Goal: Use online tool/utility: Use online tool/utility

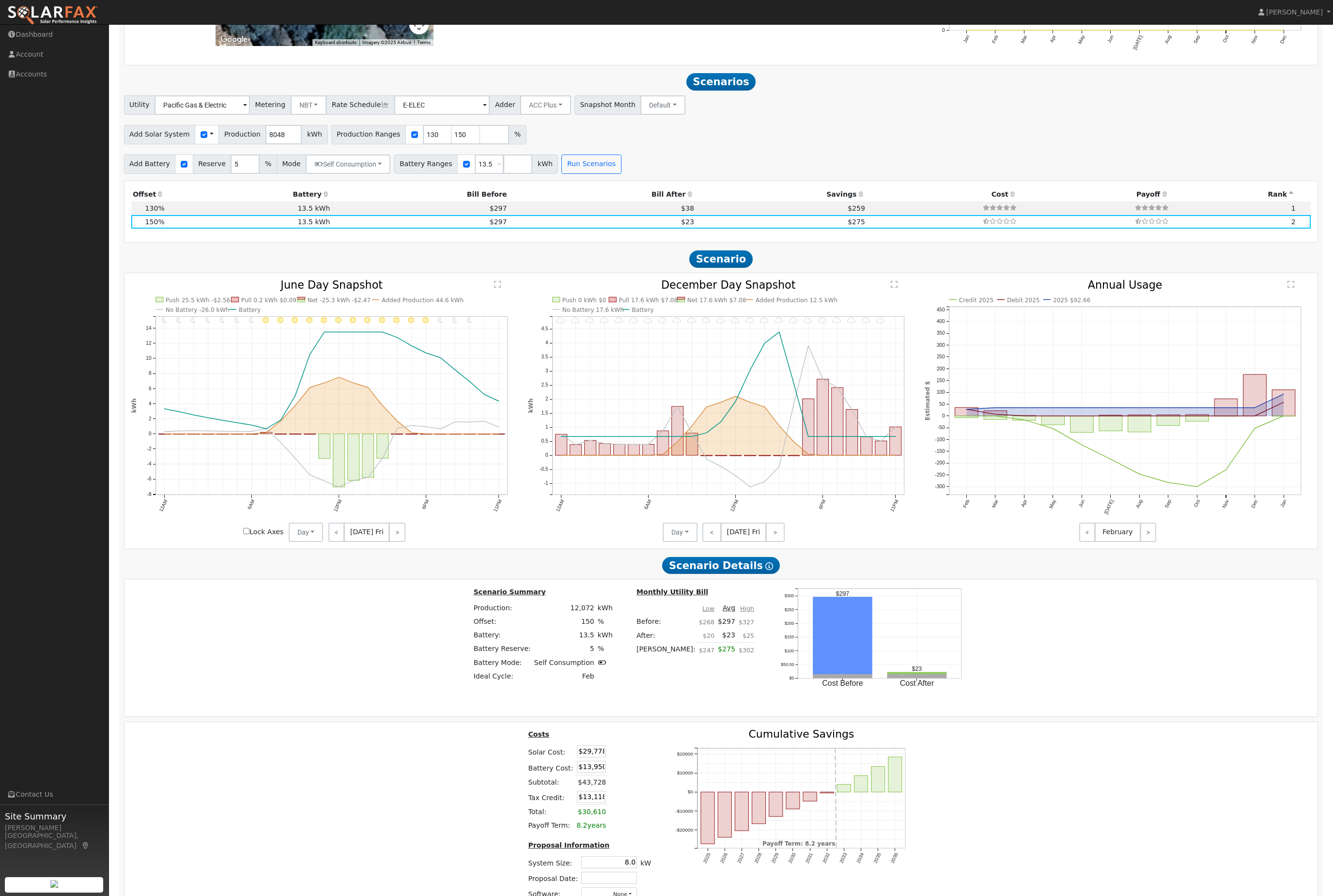
scroll to position [994, 0]
click at [495, 145] on input "number" at bounding box center [494, 135] width 29 height 19
type input "200"
click at [621, 174] on button "Run Scenarios" at bounding box center [591, 165] width 60 height 19
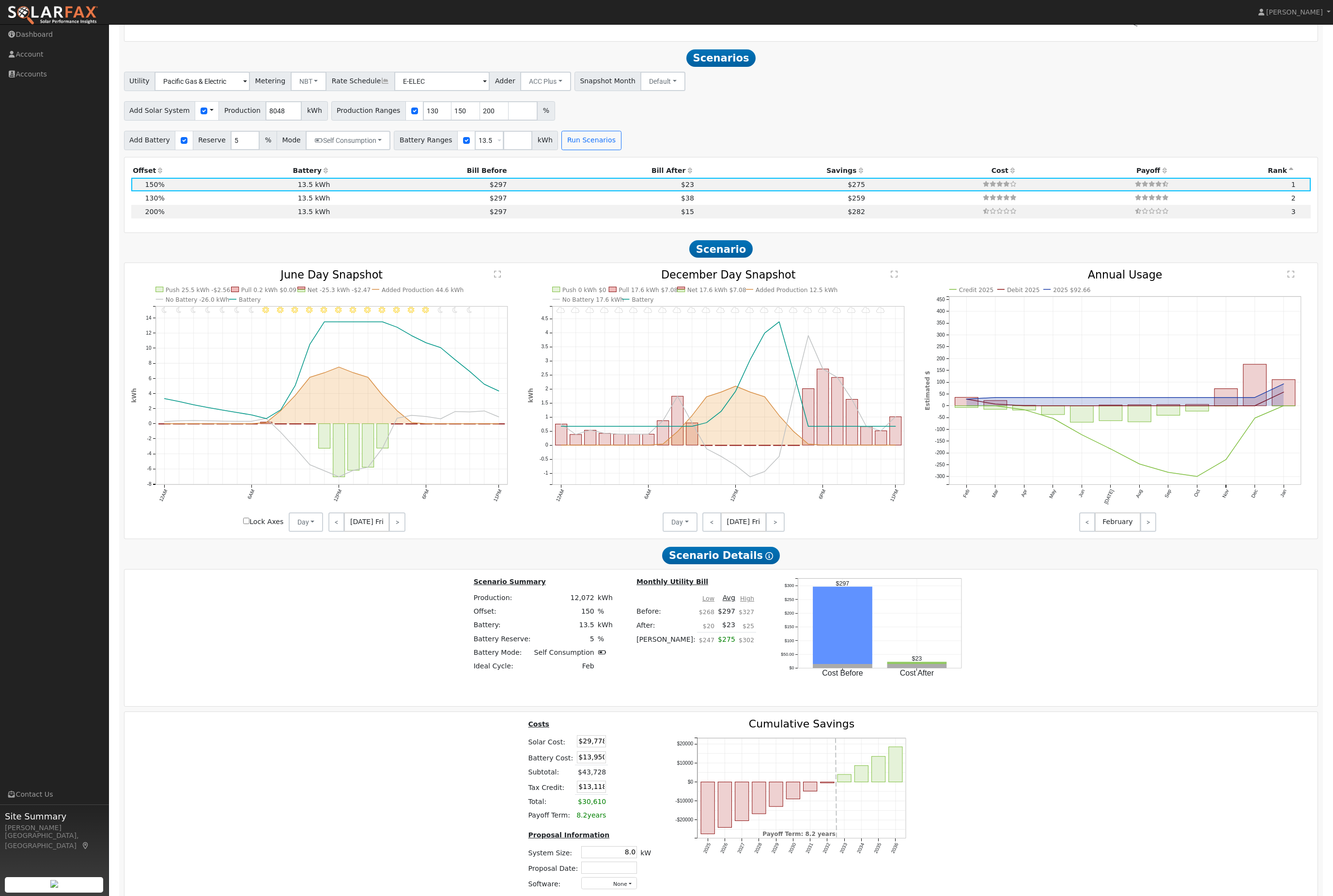
scroll to position [1057, 0]
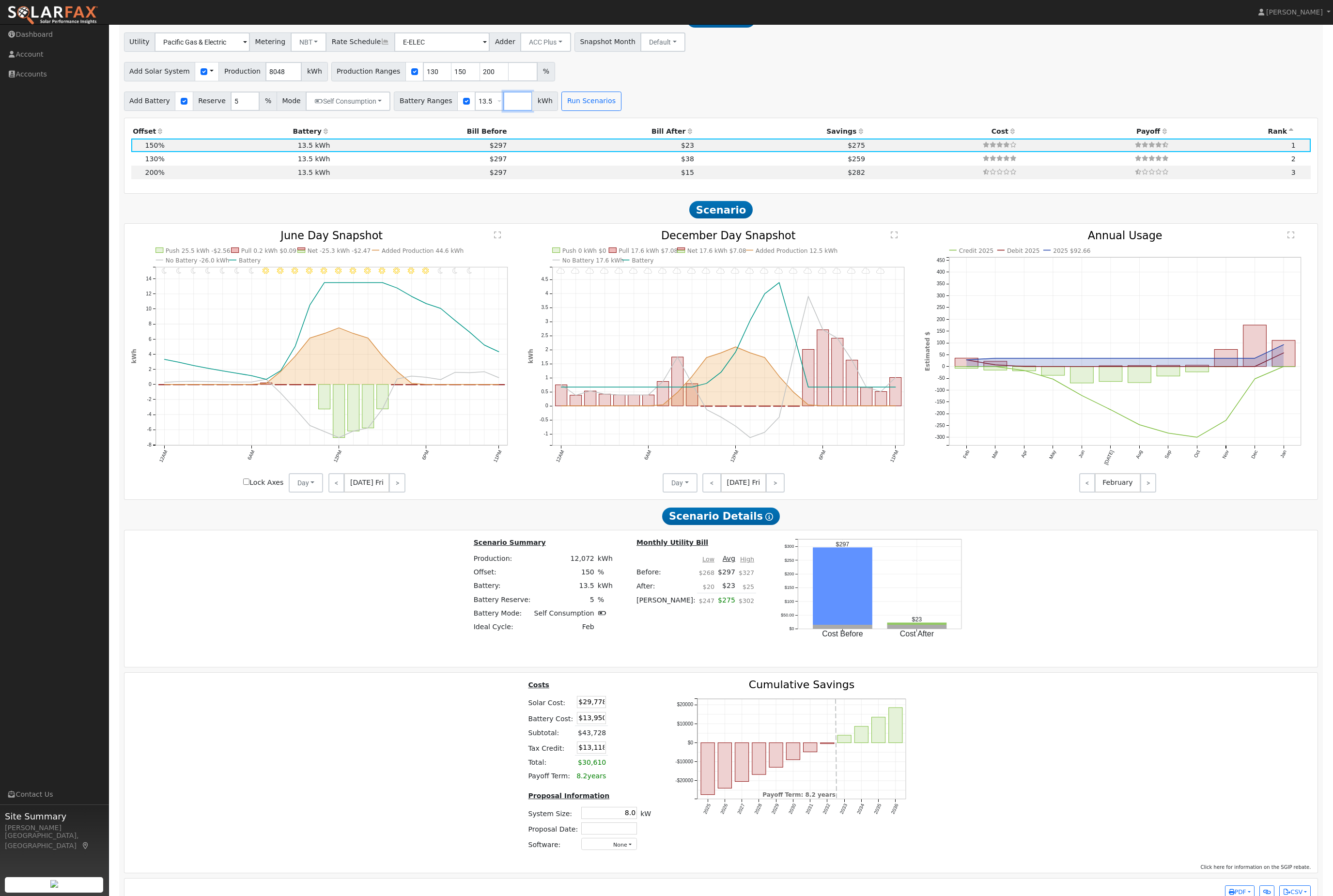
click at [532, 111] on input "number" at bounding box center [518, 101] width 29 height 19
type input "27"
click at [649, 111] on button "Run Scenarios" at bounding box center [620, 101] width 60 height 19
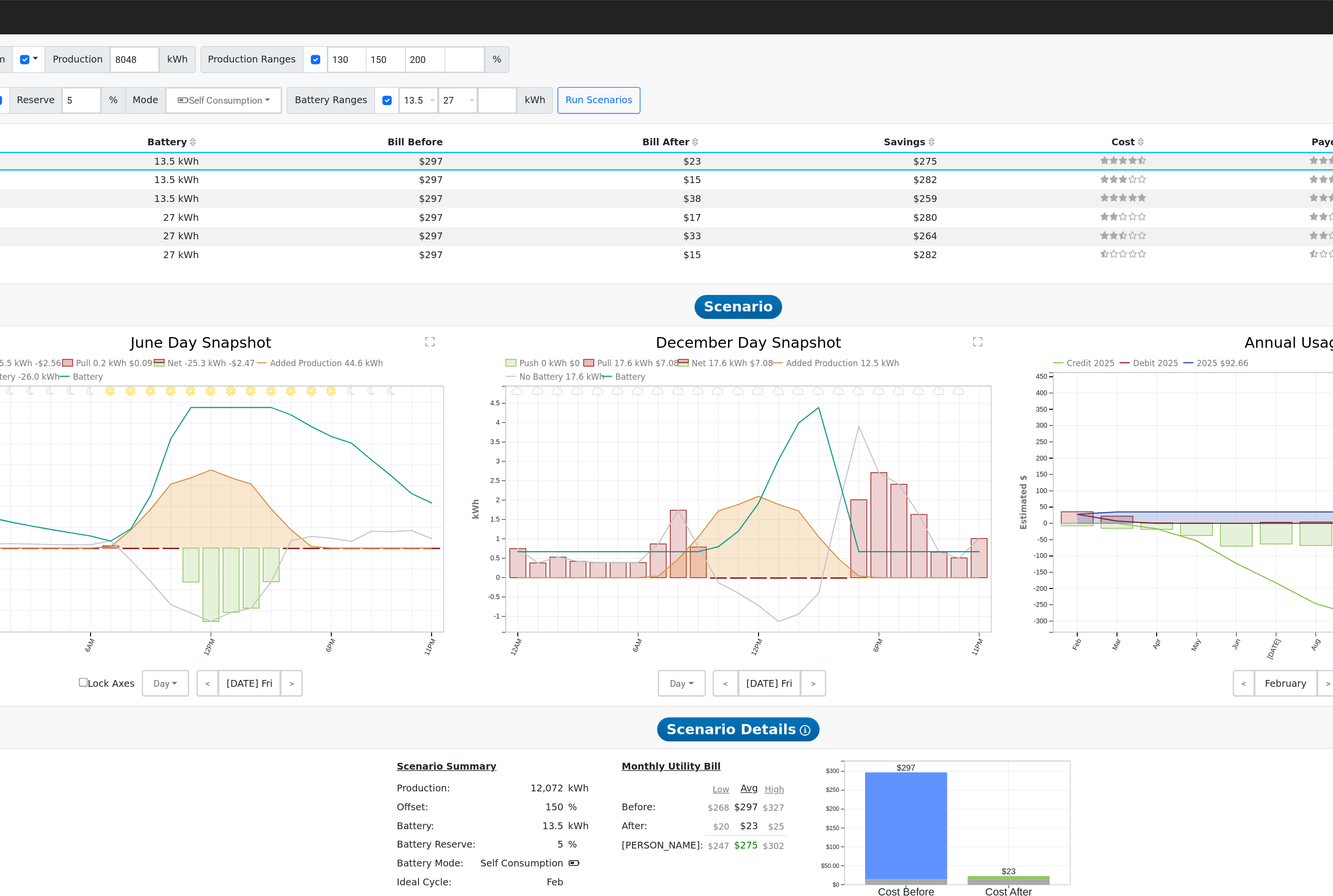
scroll to position [1064, 0]
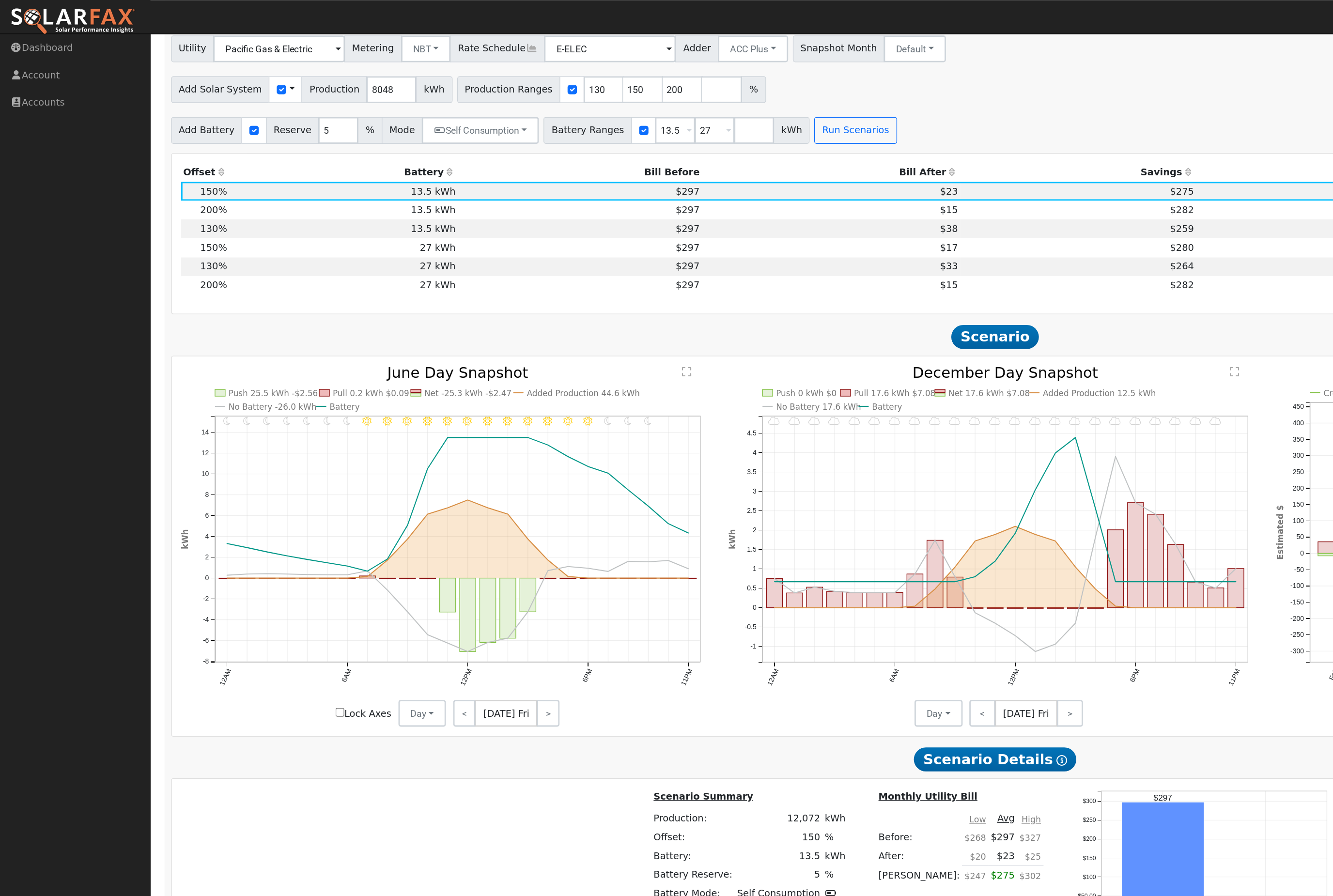
click at [317, 132] on th "Battery" at bounding box center [249, 125] width 165 height 13
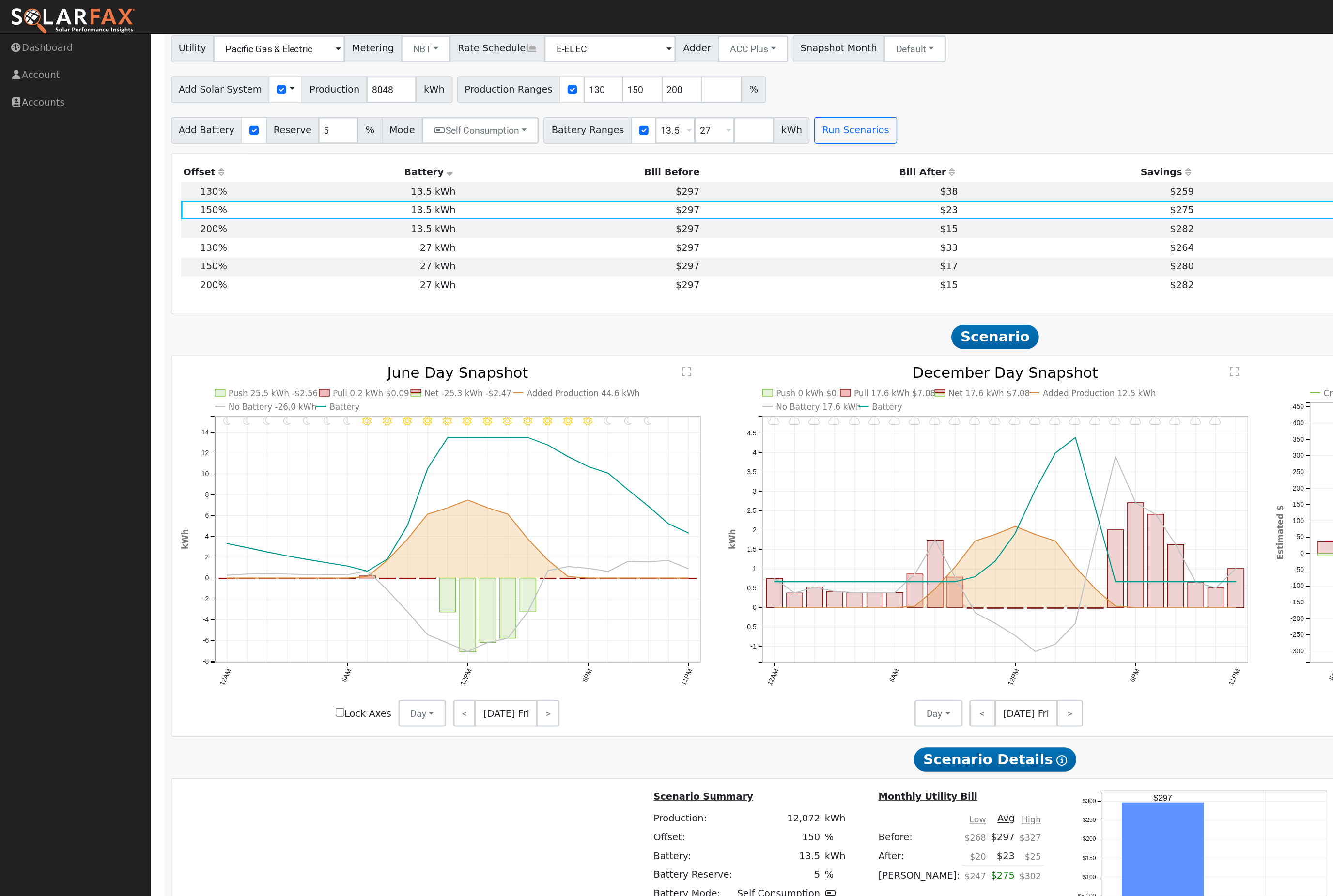
click at [323, 128] on icon at bounding box center [326, 124] width 8 height 7
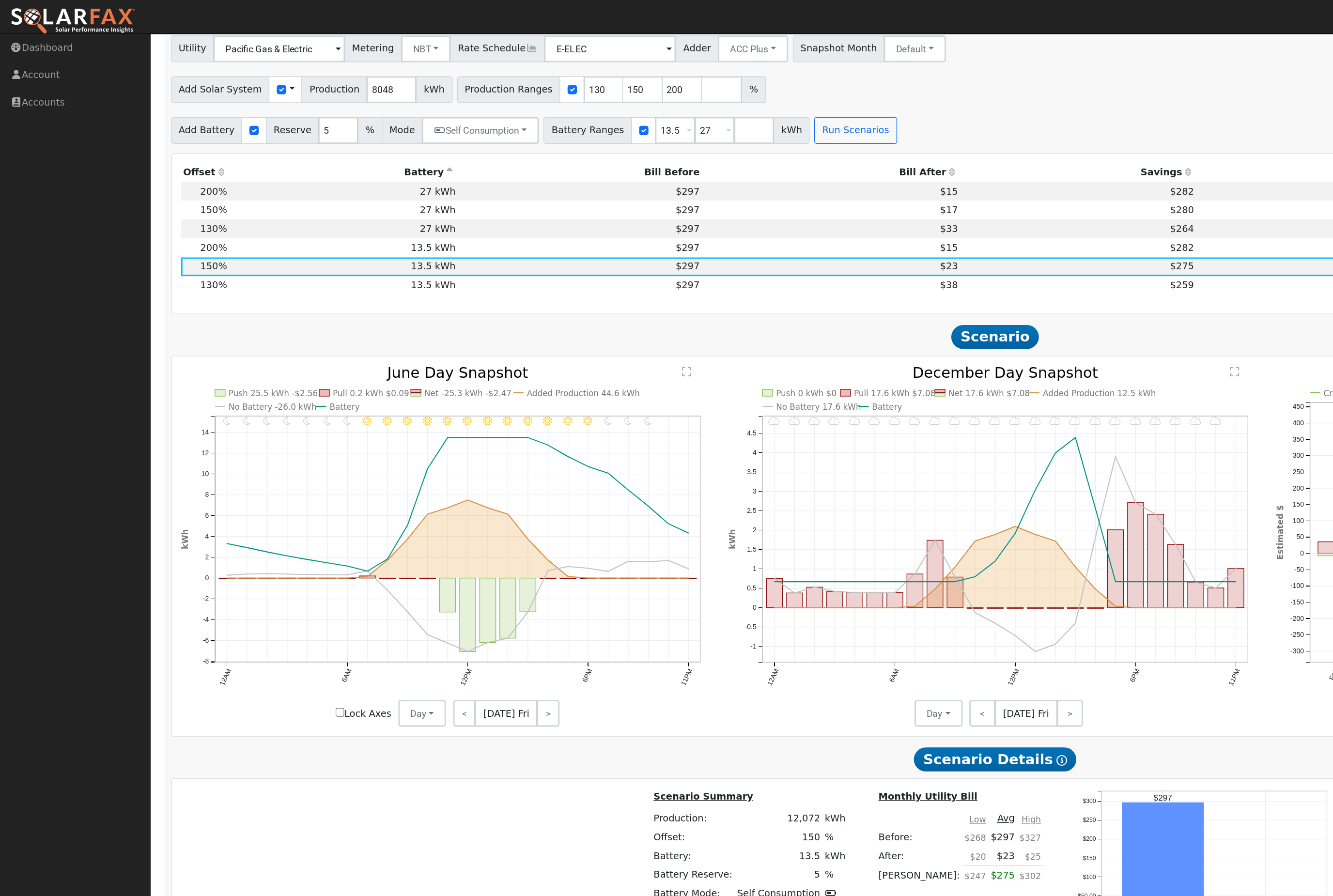
click at [263, 145] on td "27 kWh" at bounding box center [249, 138] width 165 height 13
type input "$39,703"
type input "$27,900"
type input "$20,281"
type input "10.7"
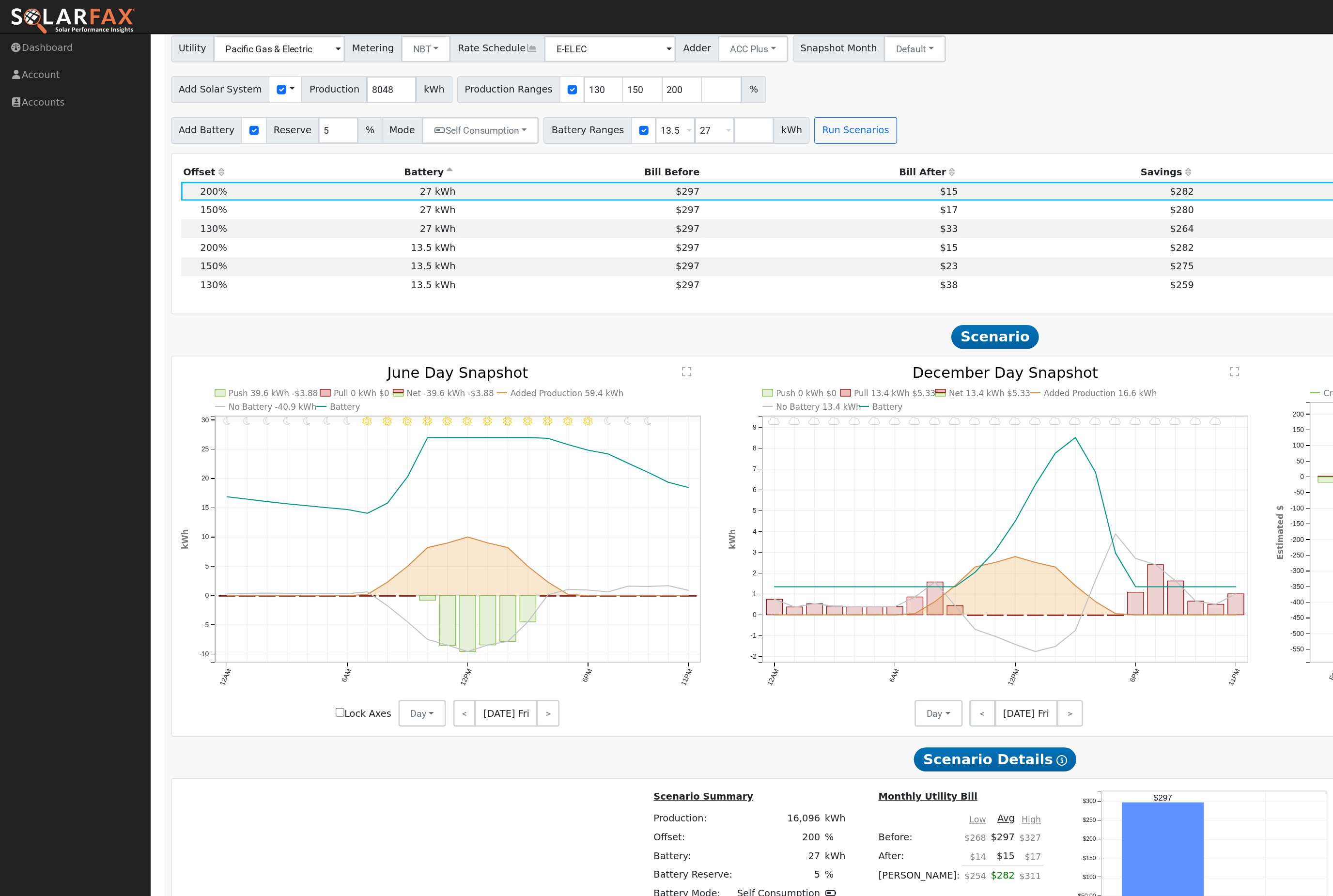
click at [261, 159] on td "27 kWh" at bounding box center [249, 152] width 165 height 13
type input "$29,778"
type input "$17,303"
type input "8.0"
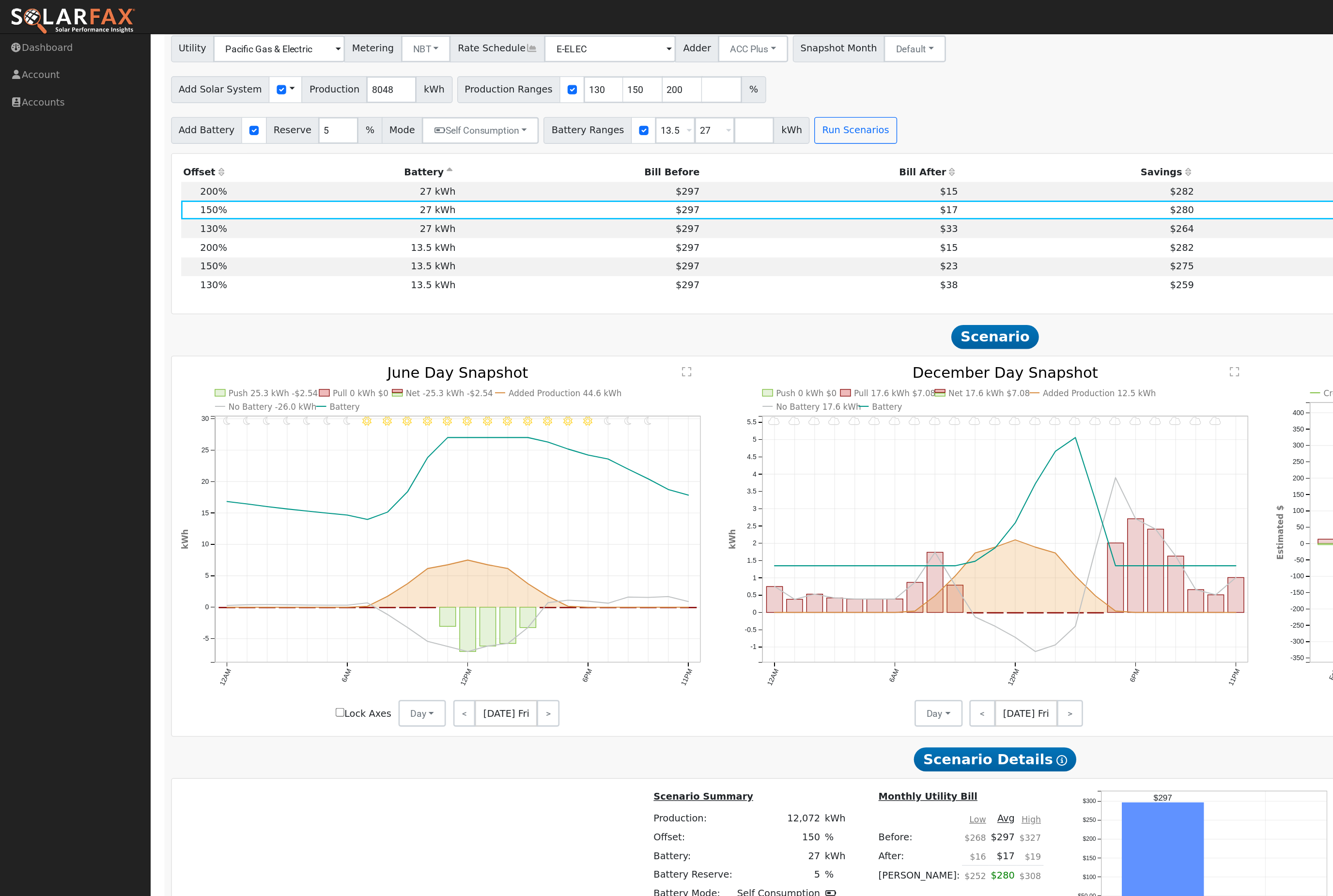
click at [332, 159] on td "$297" at bounding box center [420, 152] width 177 height 13
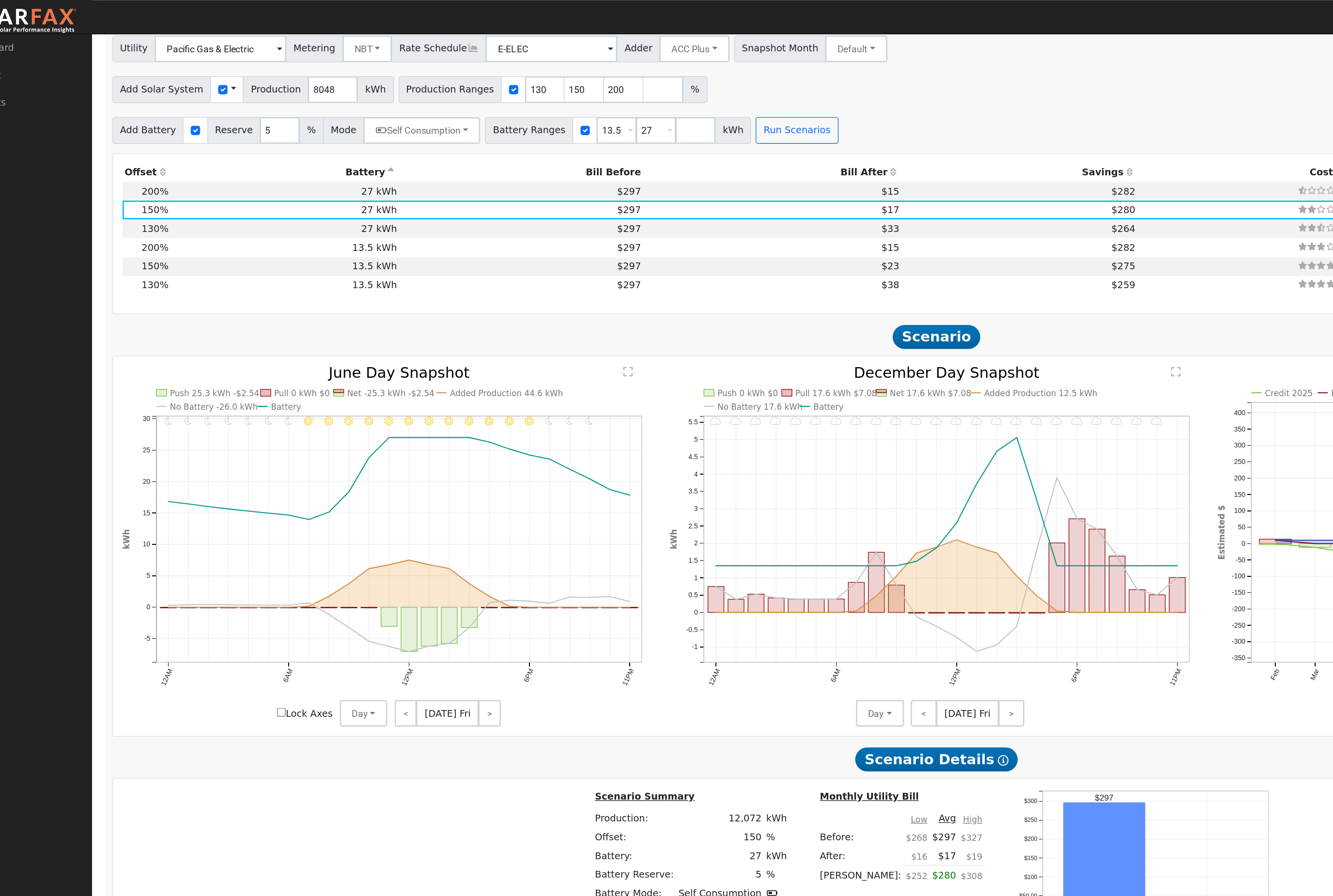
click at [509, 132] on th "Bill After" at bounding box center [602, 125] width 187 height 13
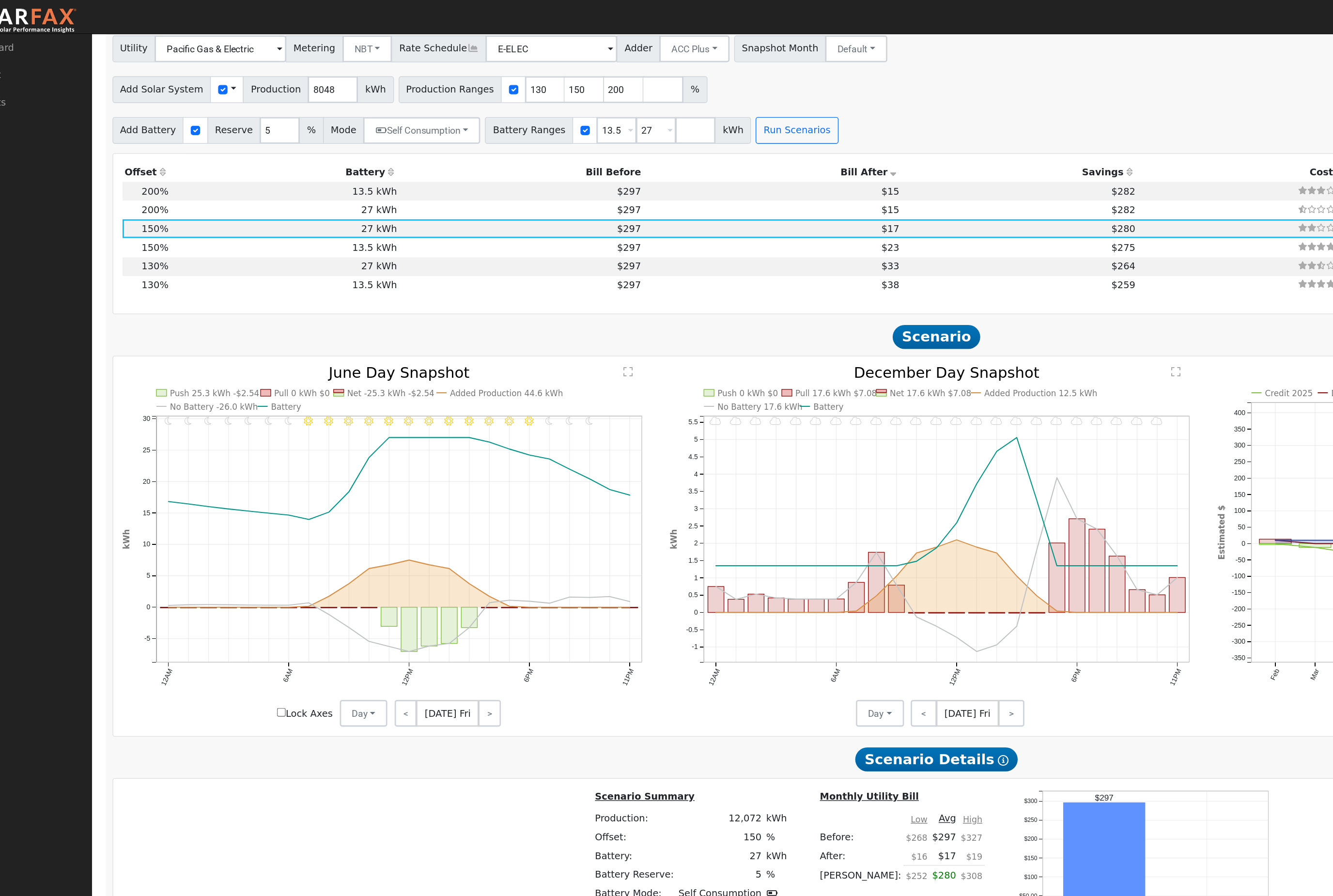
click at [383, 145] on td "$297" at bounding box center [420, 138] width 177 height 13
type input "$39,703"
type input "$13,950"
type input "$16,096"
type input "10.7"
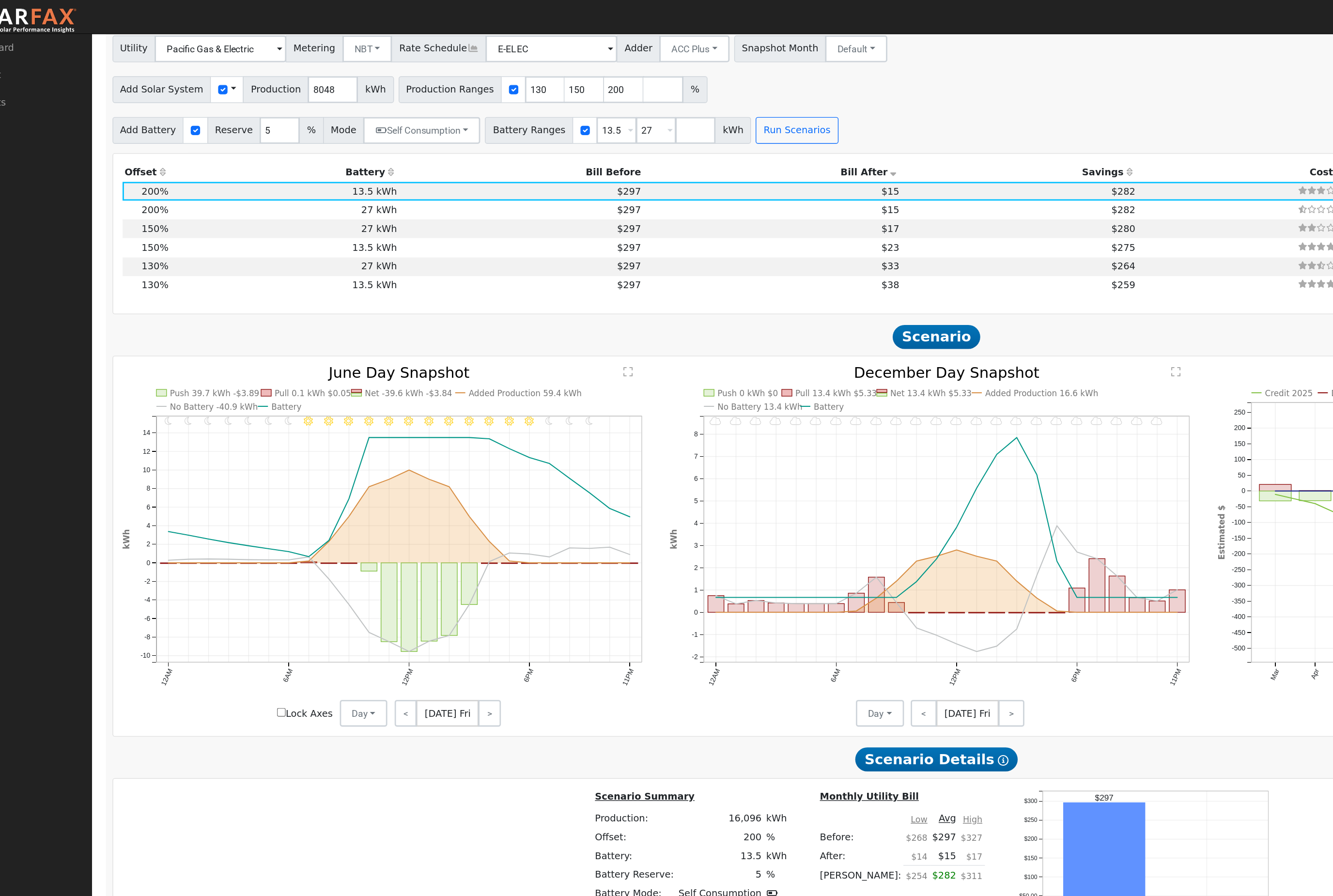
click at [509, 159] on td "$15" at bounding box center [602, 152] width 187 height 13
type input "$27,900"
type input "$20,281"
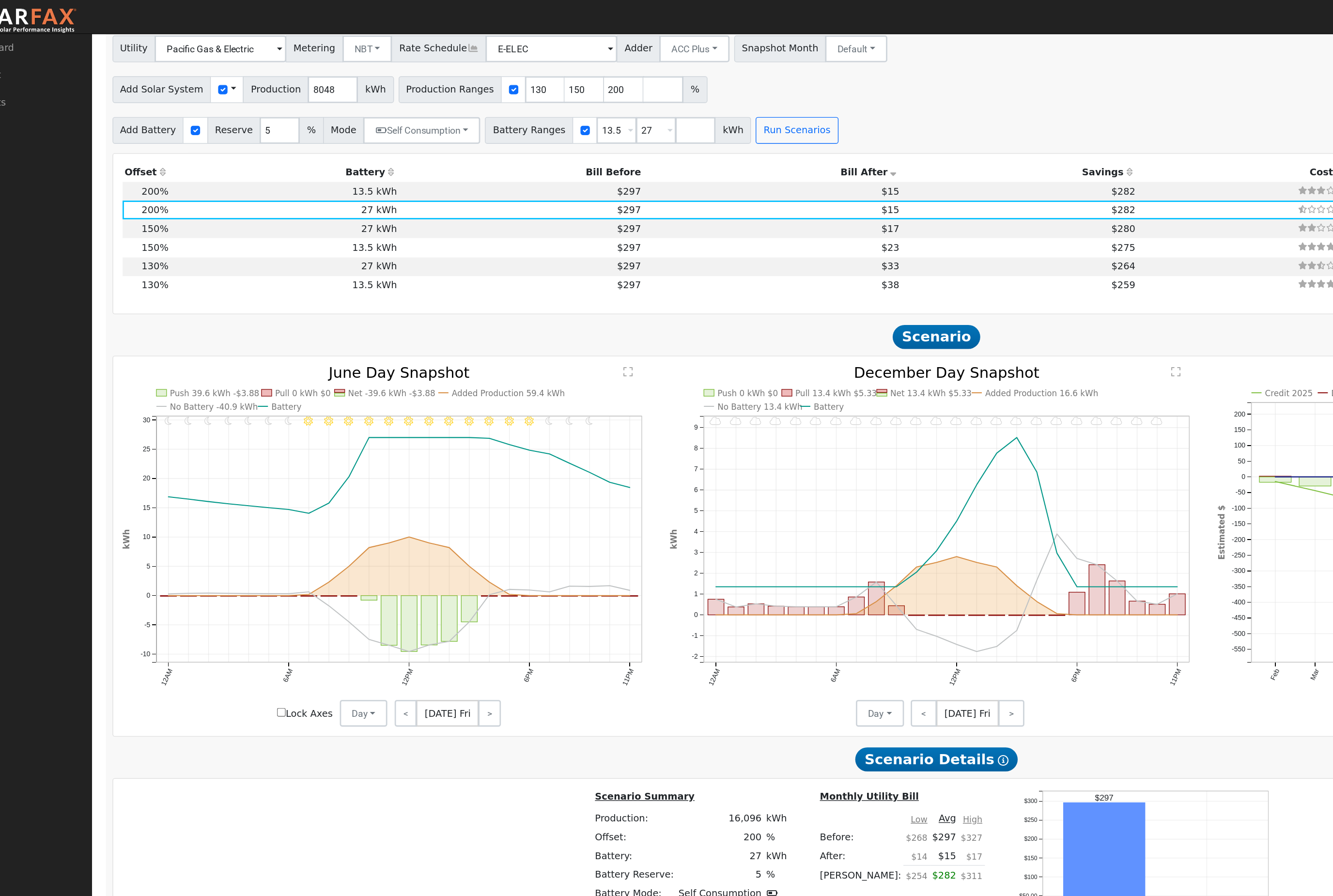
click at [509, 132] on th "Bill After" at bounding box center [602, 125] width 187 height 13
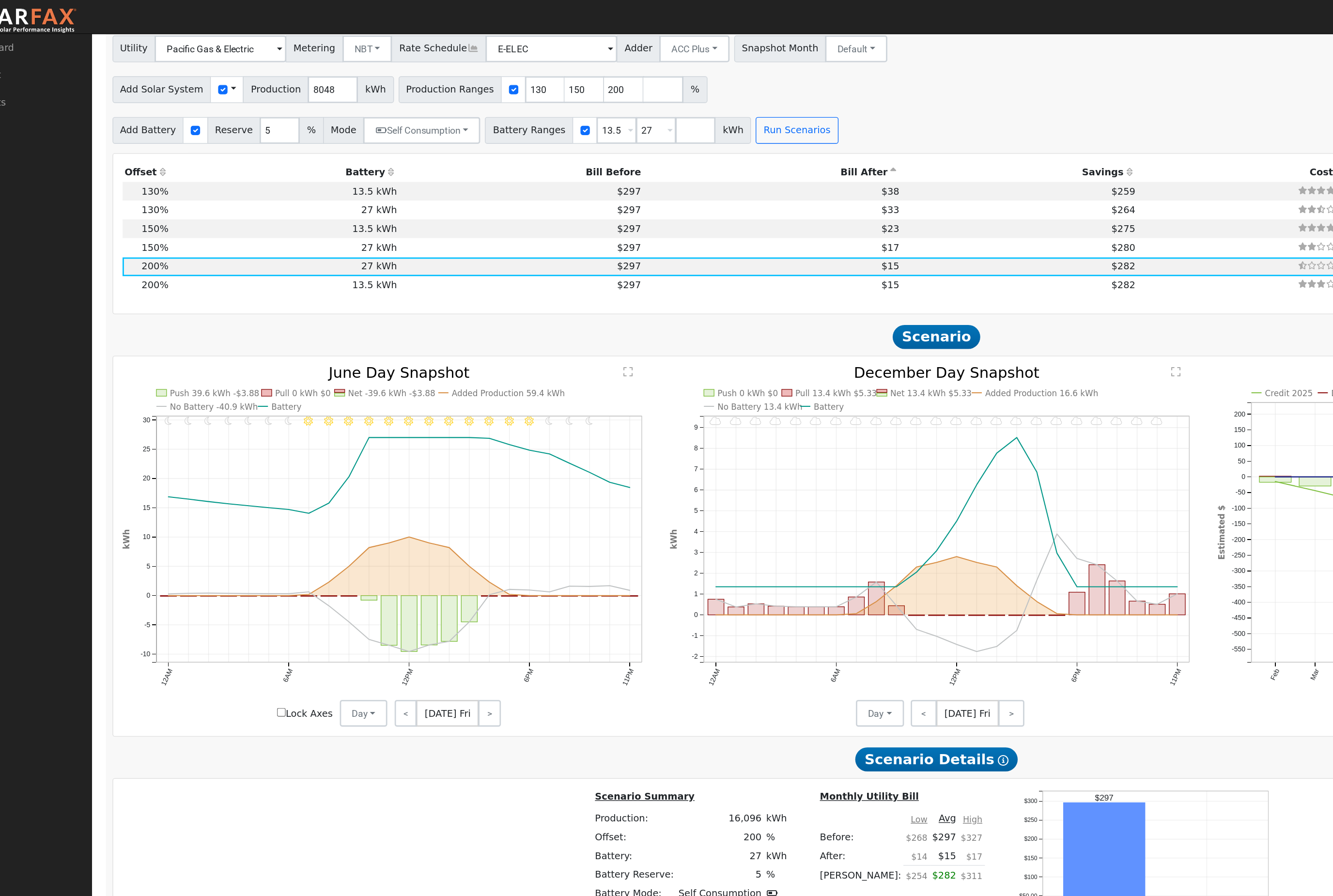
click at [509, 145] on td "$38" at bounding box center [602, 138] width 187 height 13
type input "$25,806"
type input "$13,950"
type input "$11,927"
type input "7.0"
